Goal: Information Seeking & Learning: Check status

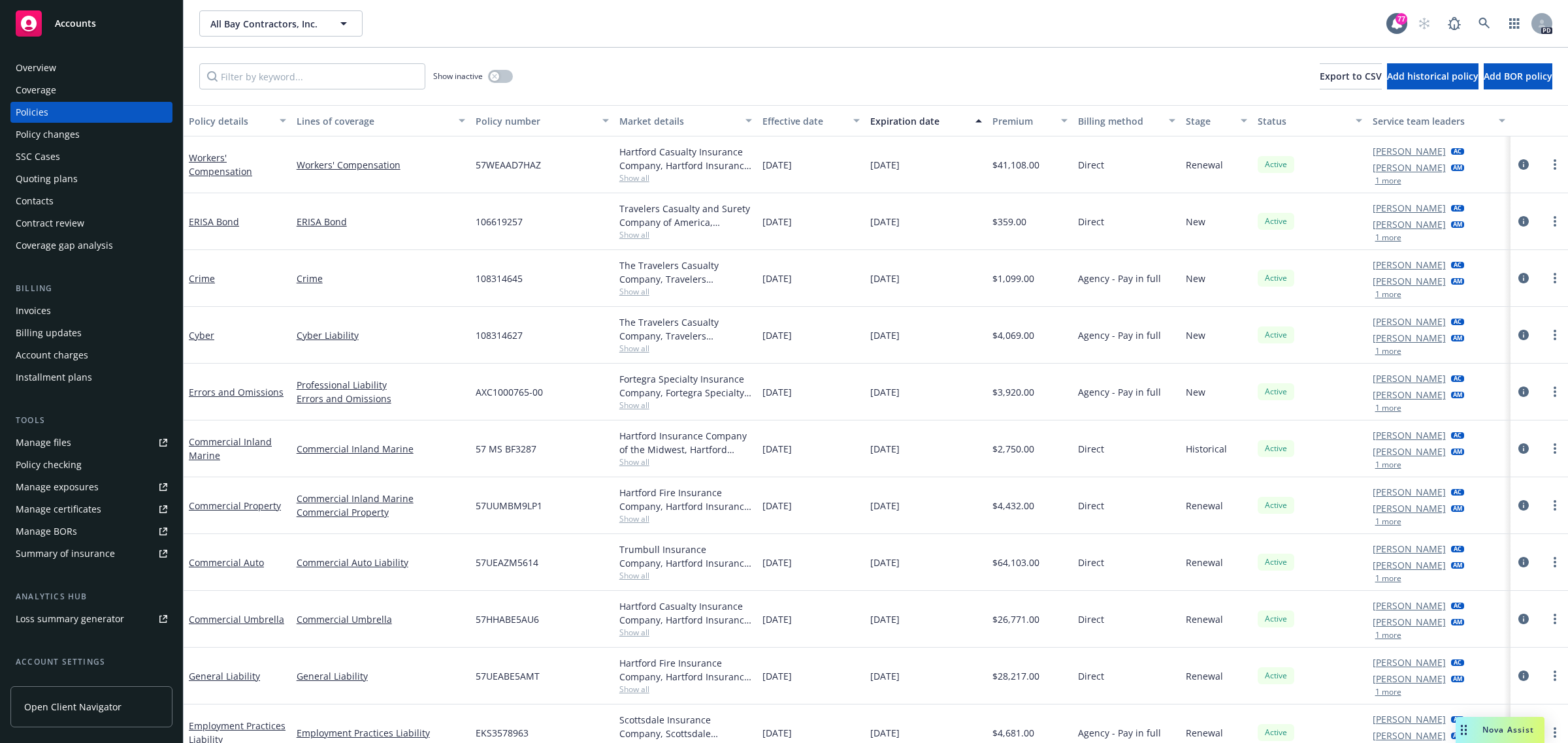
click at [77, 21] on span "Accounts" at bounding box center [76, 23] width 41 height 10
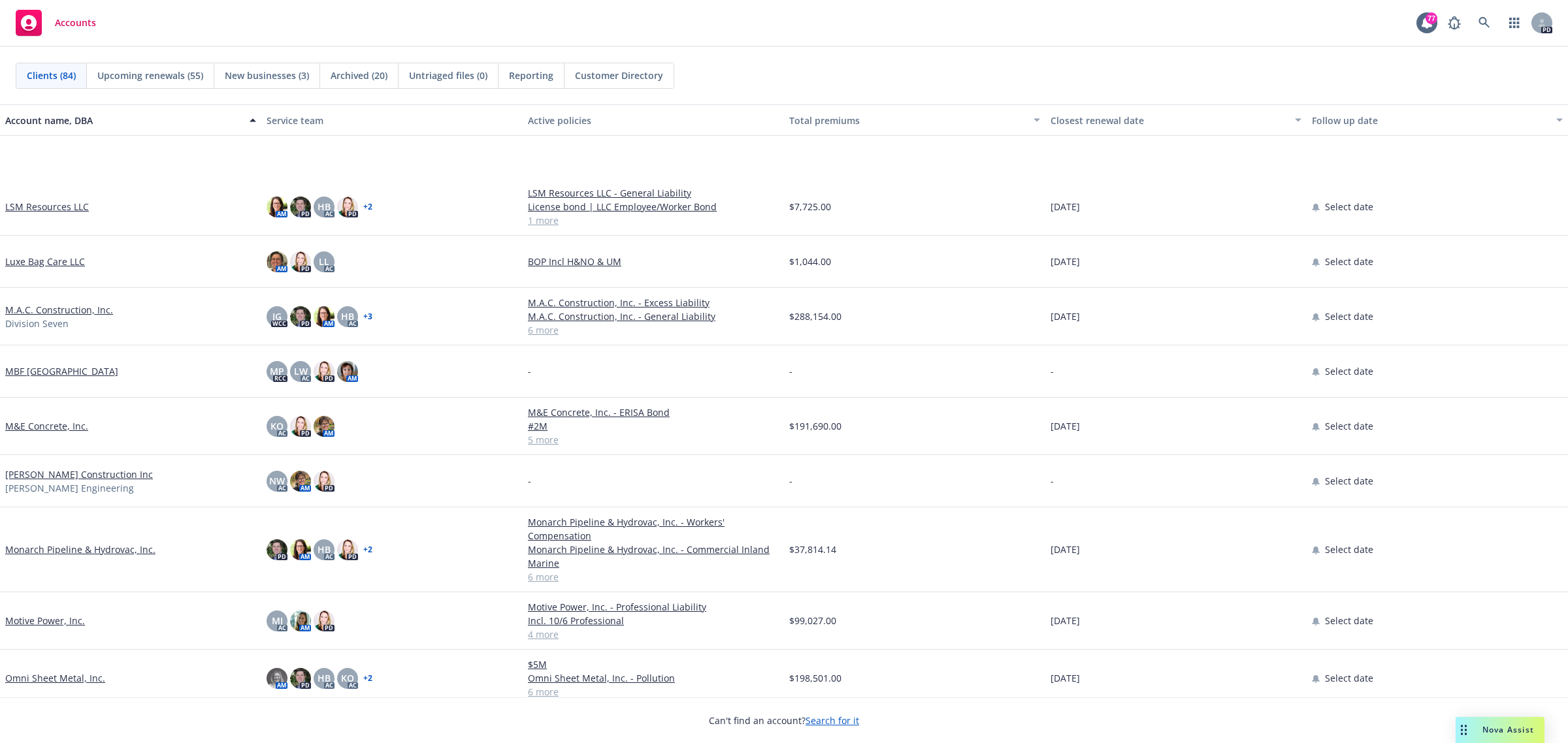
scroll to position [2448, 0]
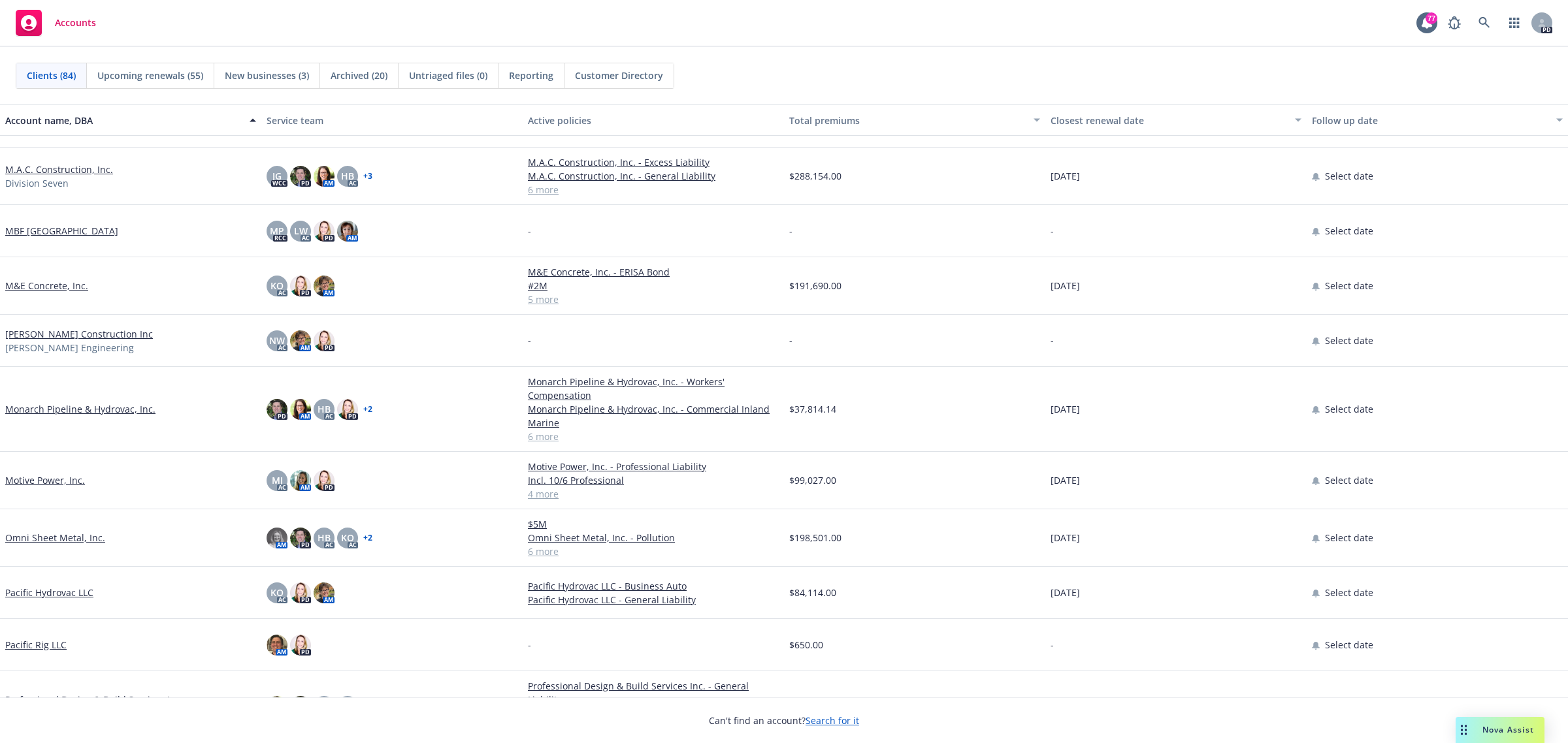
click at [40, 478] on link "Motive Power, Inc." at bounding box center [45, 480] width 80 height 14
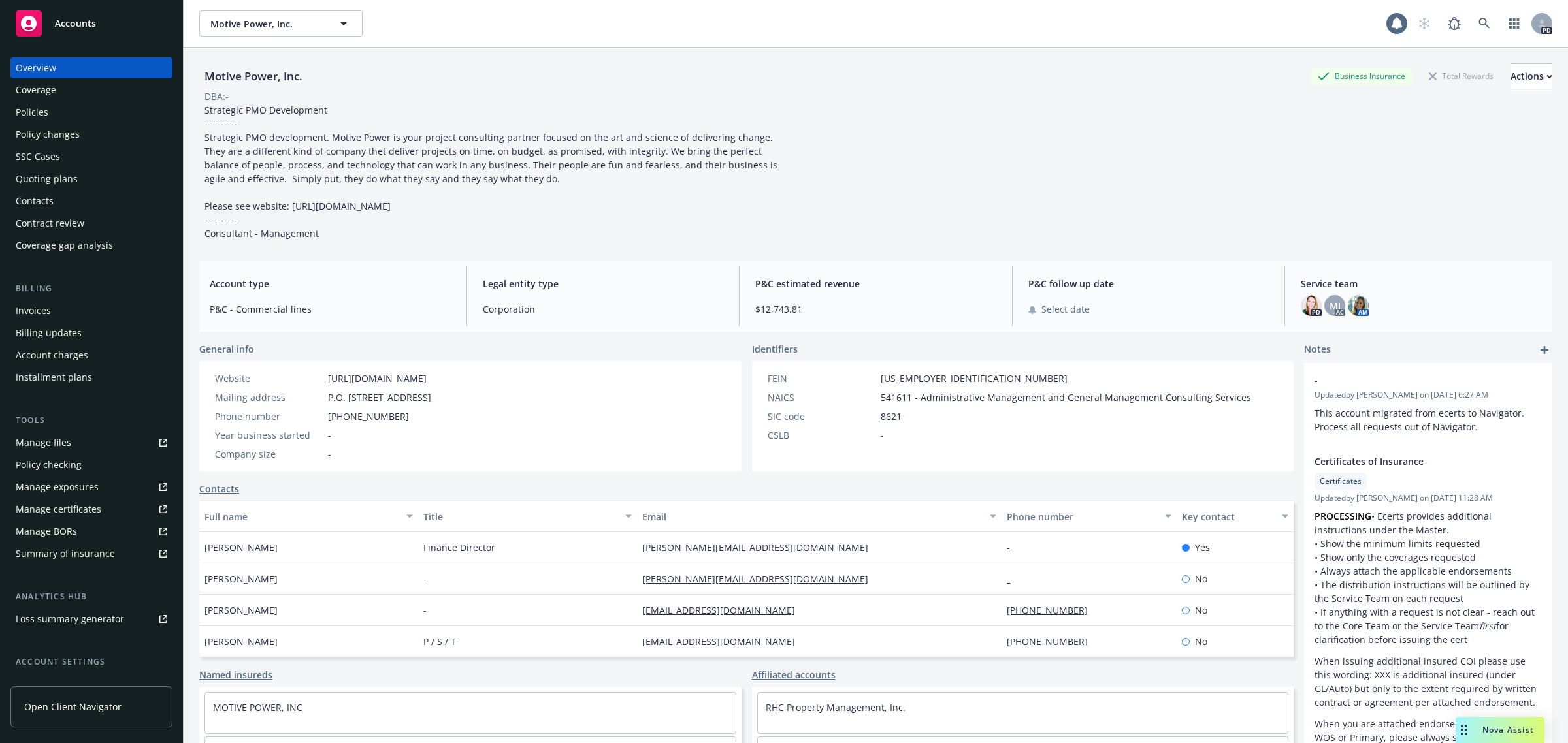
click at [49, 133] on div "Policy changes" at bounding box center [48, 134] width 64 height 21
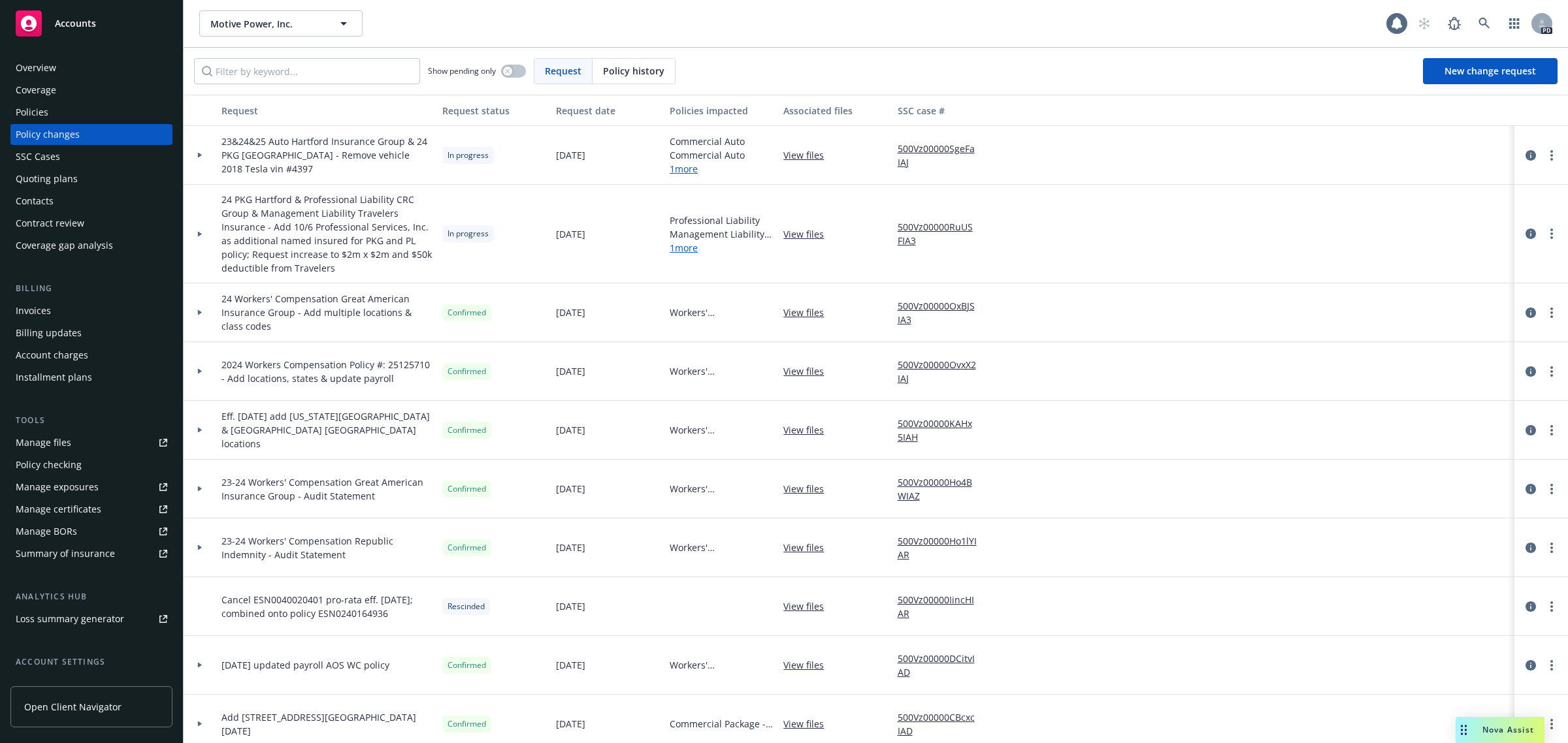
click at [39, 113] on div "Policies" at bounding box center [32, 112] width 33 height 21
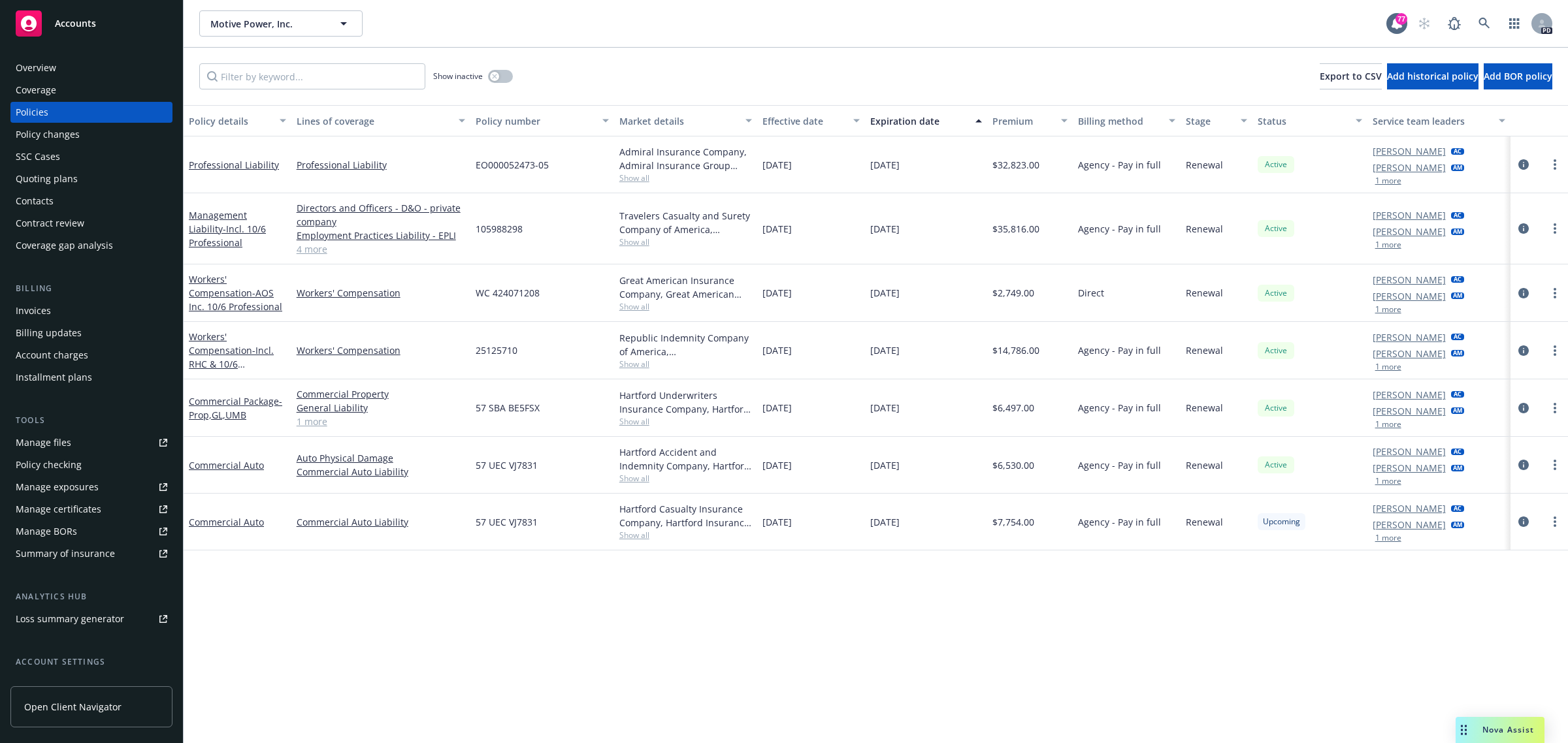
click at [640, 178] on span "Show all" at bounding box center [686, 178] width 133 height 11
click at [459, 633] on div "Policy details Lines of coverage Policy number Market details Effective date Ex…" at bounding box center [876, 424] width 1384 height 638
click at [34, 64] on div "Overview" at bounding box center [35, 67] width 40 height 21
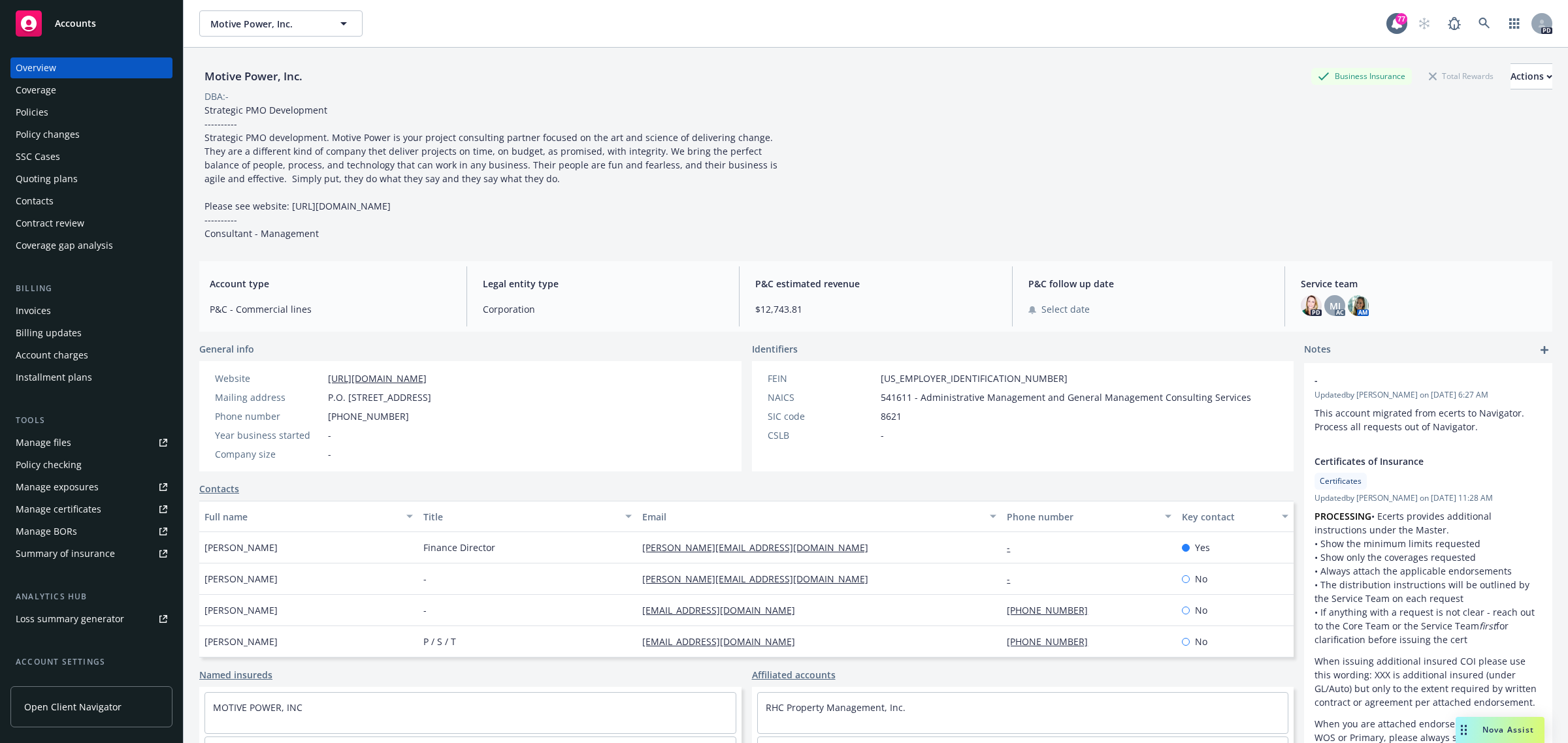
click at [73, 15] on div "Accounts" at bounding box center [91, 23] width 152 height 26
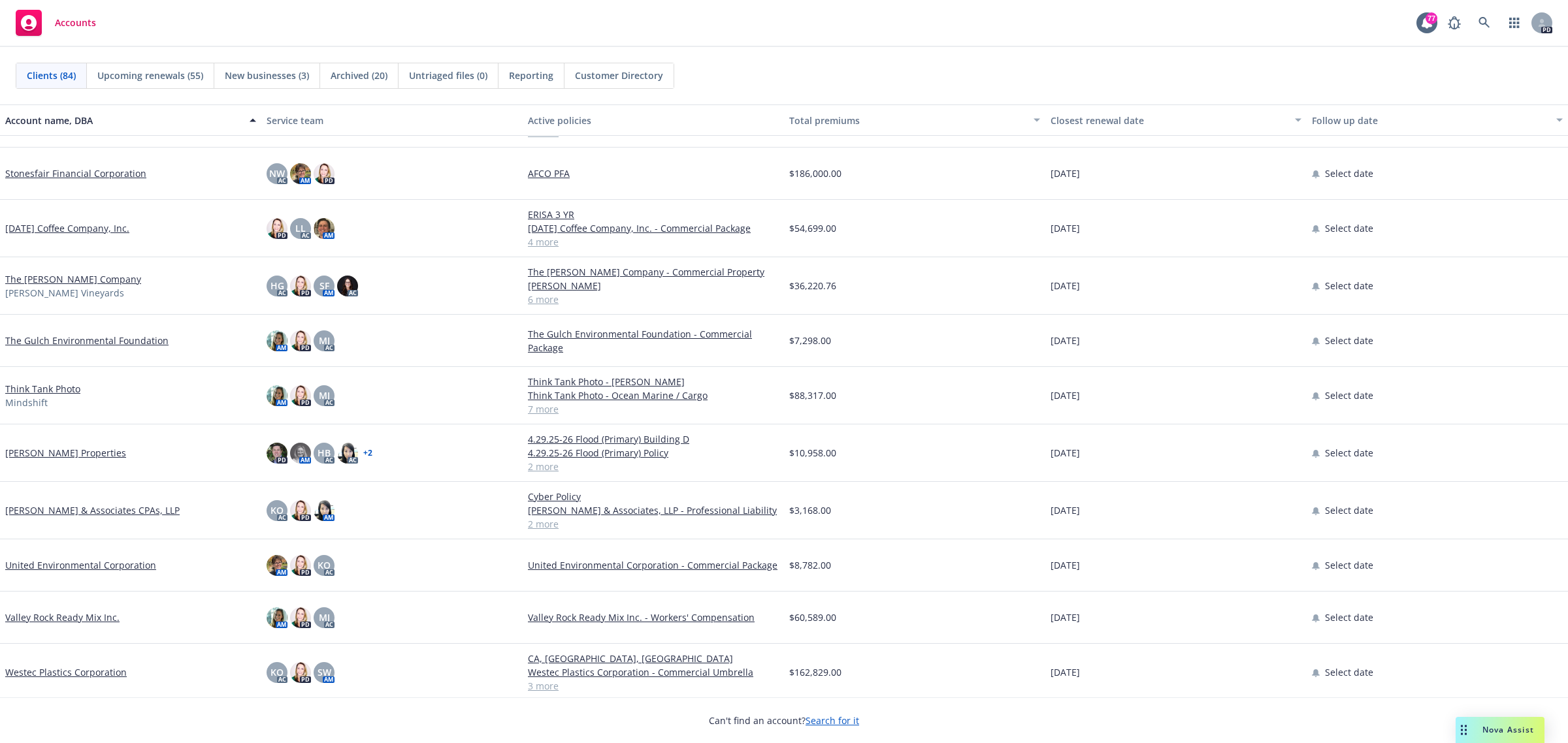
scroll to position [3882, 0]
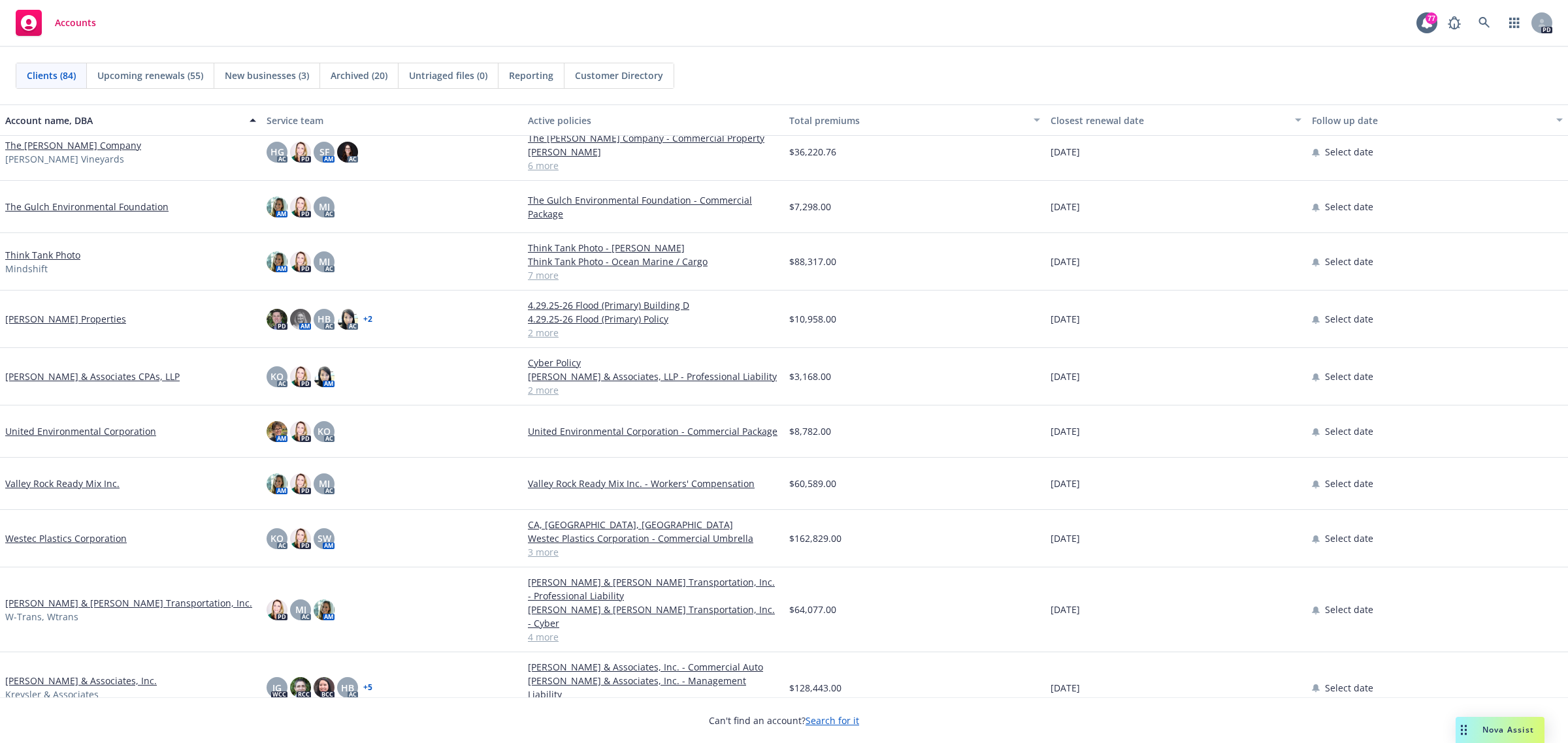
click at [61, 535] on link "Westec Plastics Corporation" at bounding box center [66, 538] width 121 height 14
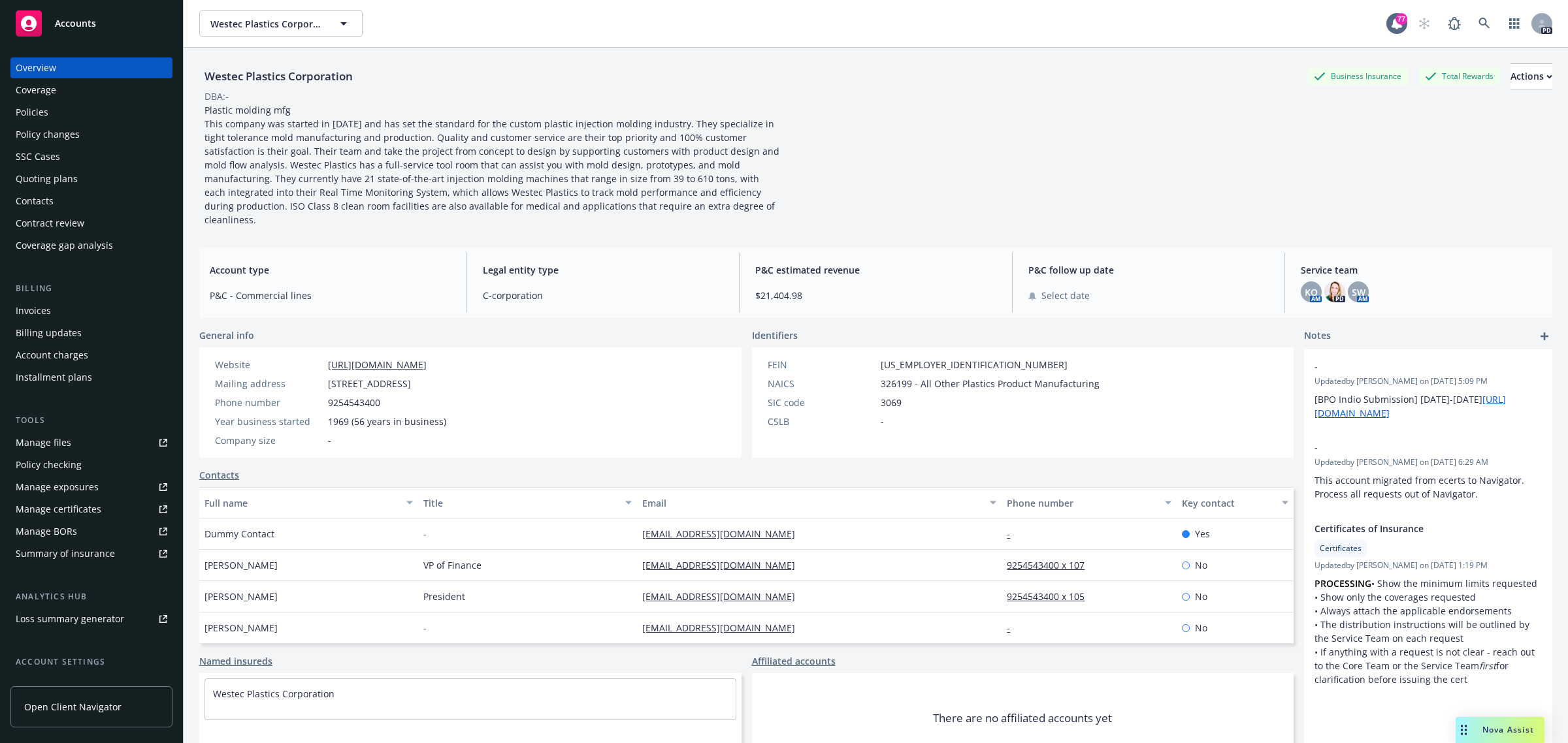
click at [36, 116] on div "Policies" at bounding box center [32, 112] width 33 height 21
